Goal: Task Accomplishment & Management: Use online tool/utility

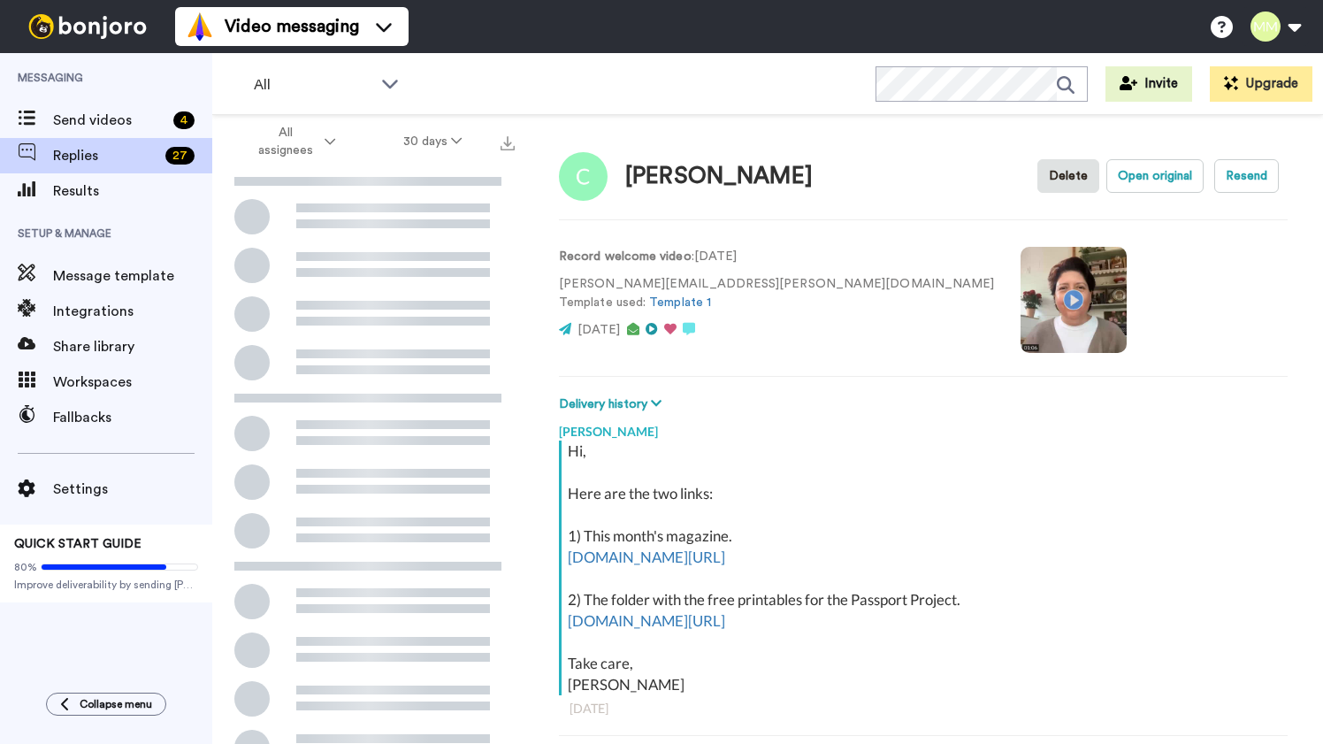
scroll to position [62, 0]
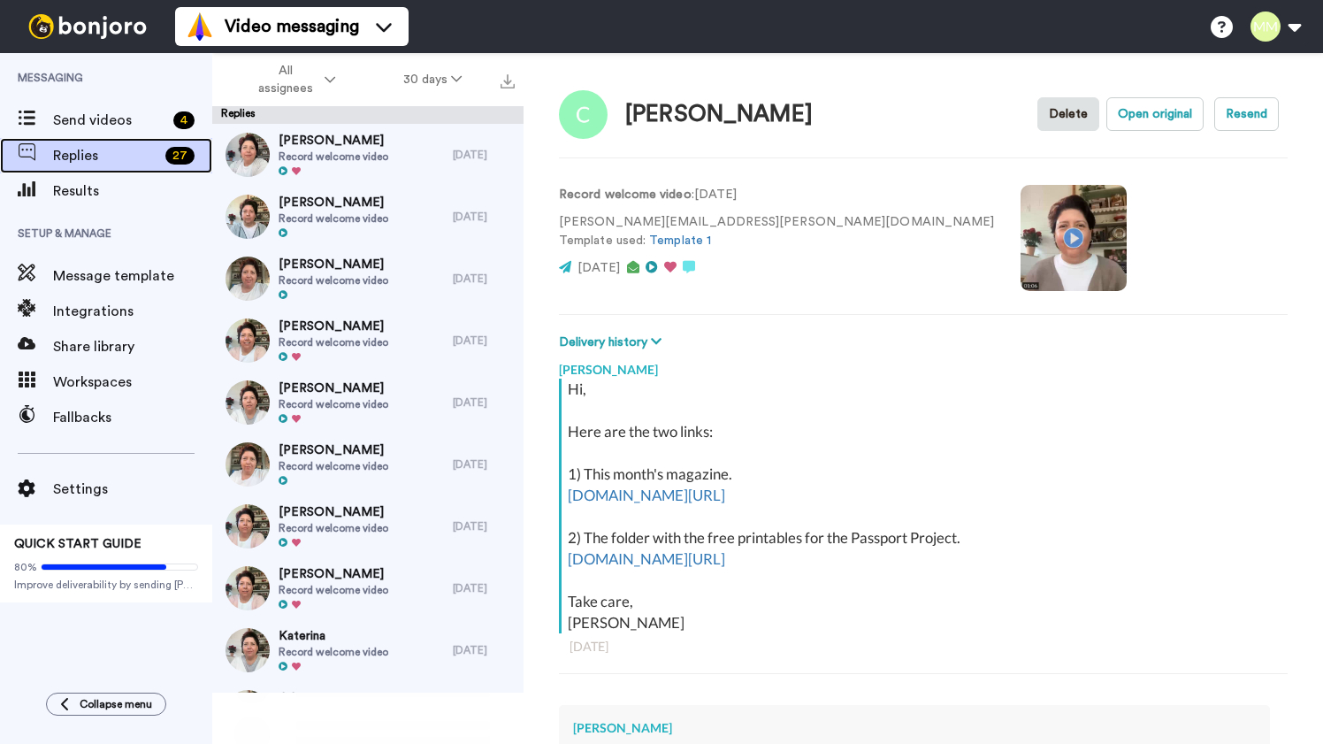
click at [134, 161] on span "Replies" at bounding box center [105, 155] width 105 height 21
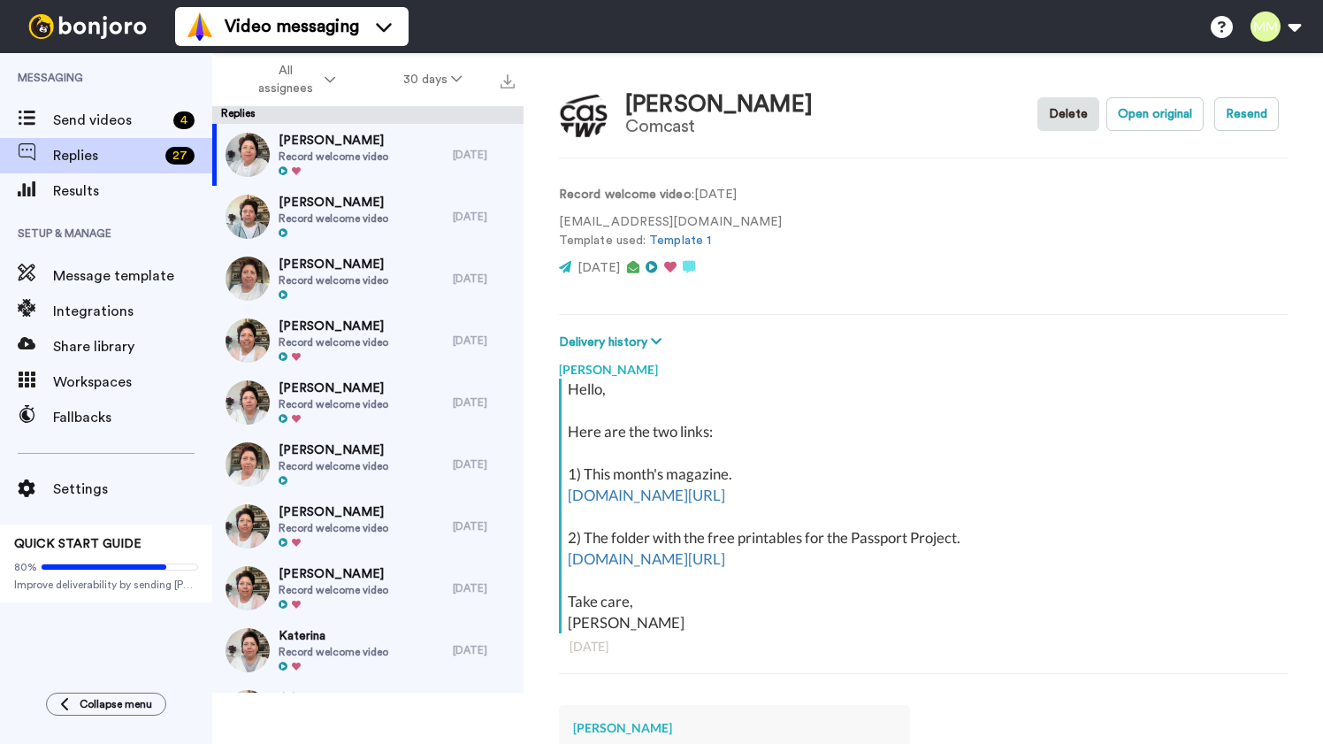
scroll to position [3, 0]
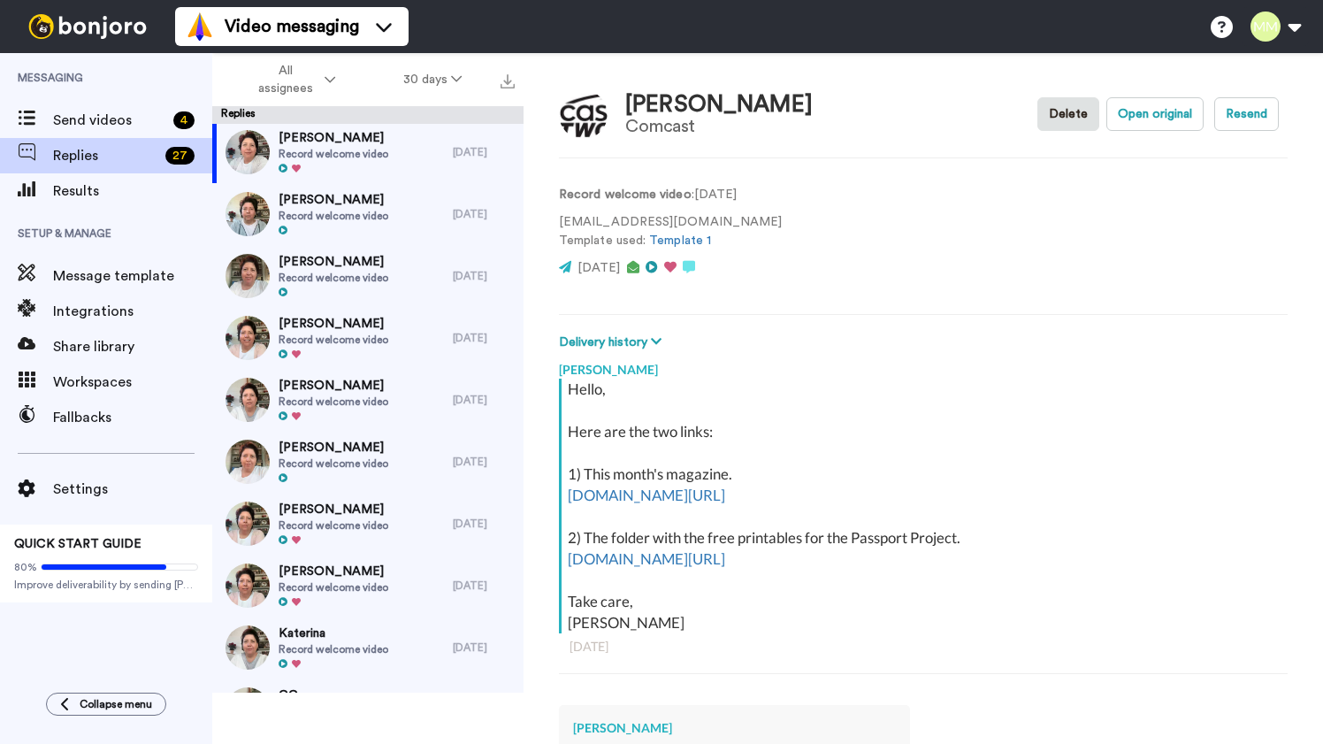
type textarea "x"
